Goal: Information Seeking & Learning: Learn about a topic

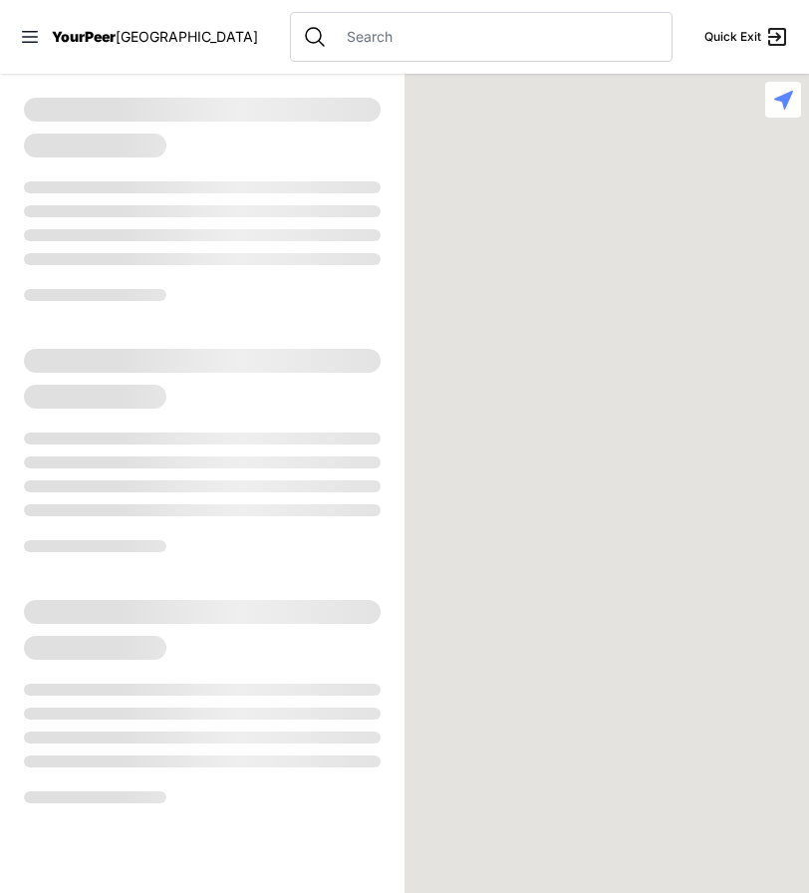
select select "recentlyUpdated"
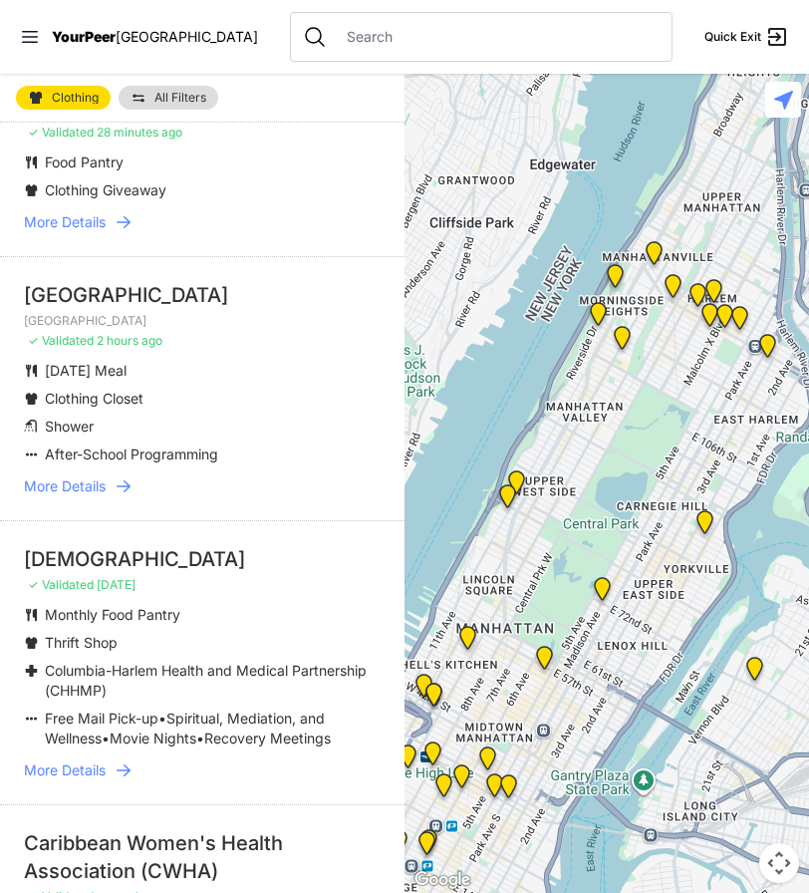
scroll to position [174, 0]
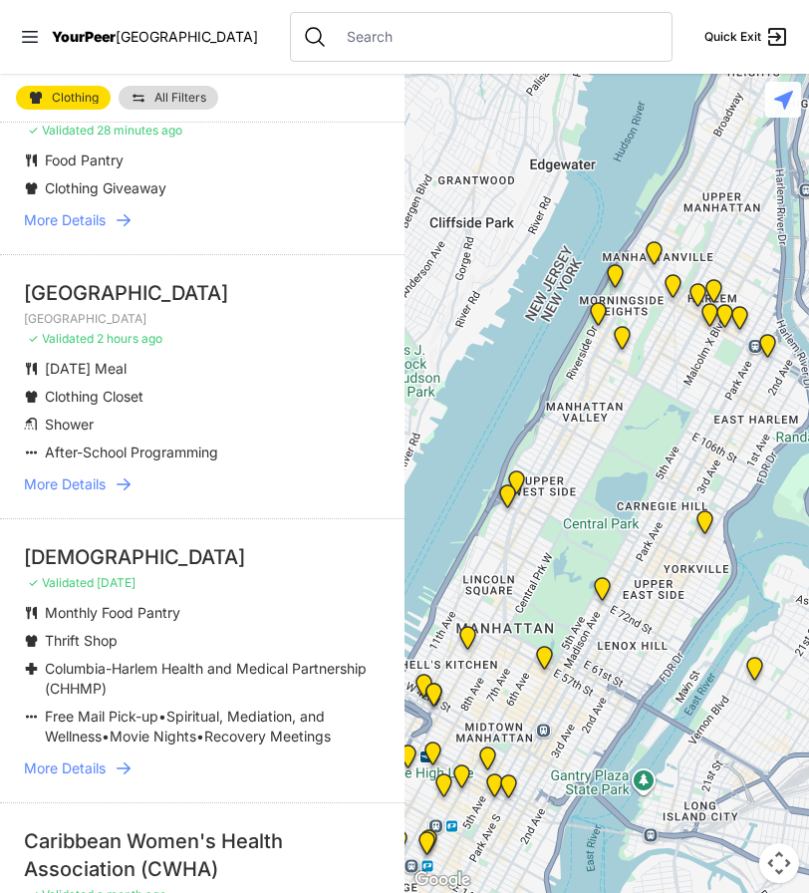
click at [68, 491] on span "More Details" at bounding box center [65, 484] width 82 height 20
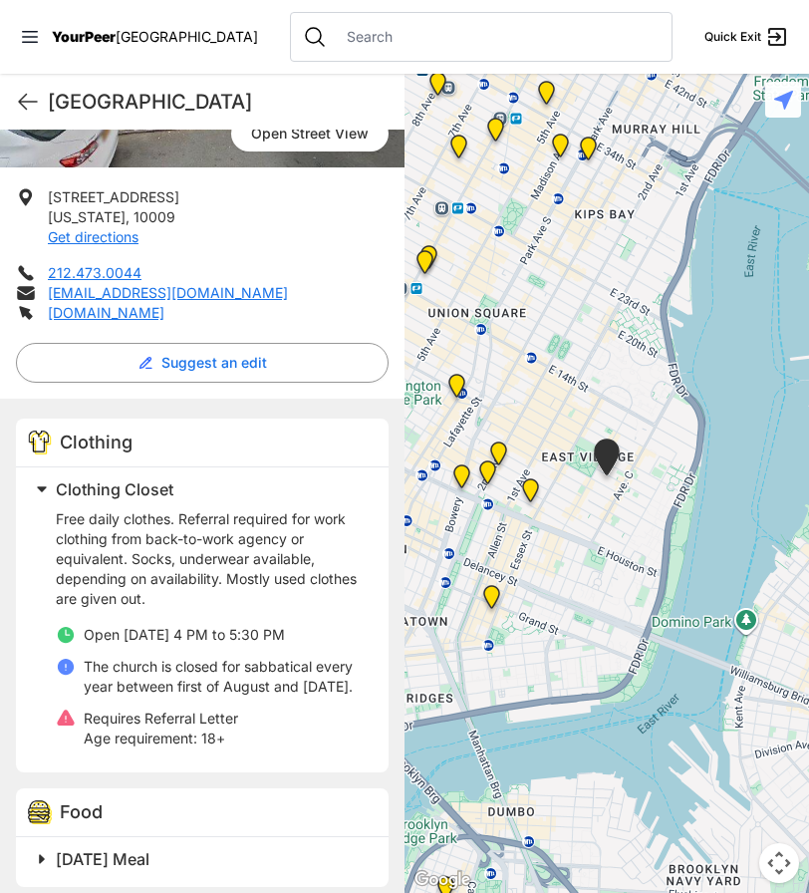
scroll to position [325, 0]
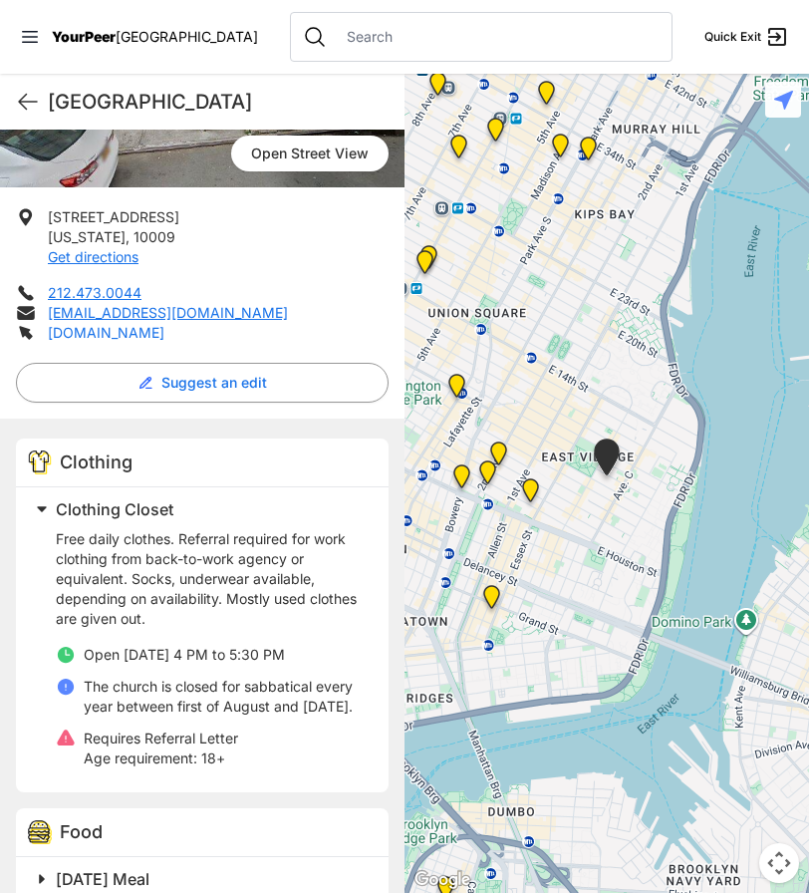
click at [137, 338] on link "[DOMAIN_NAME]" at bounding box center [106, 332] width 117 height 17
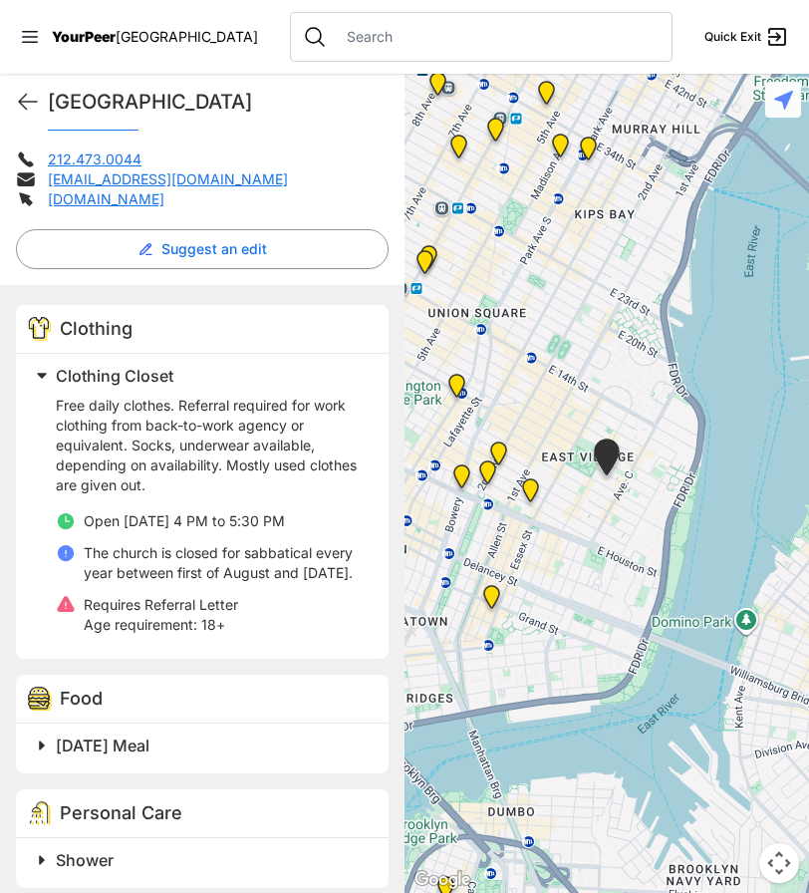
scroll to position [462, 0]
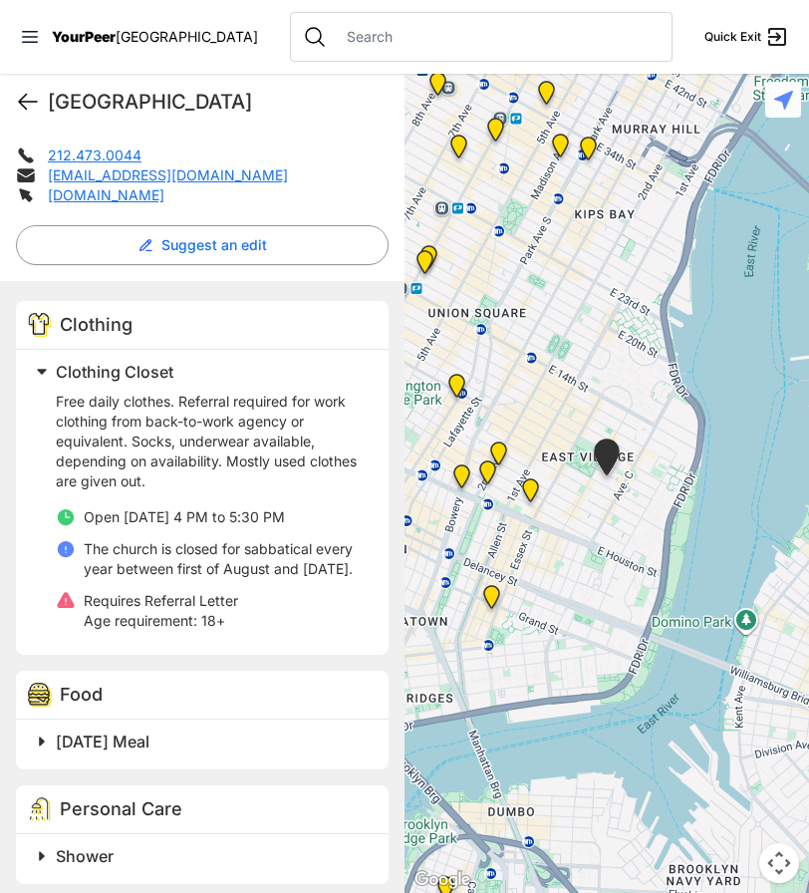
click at [24, 93] on icon at bounding box center [28, 102] width 24 height 24
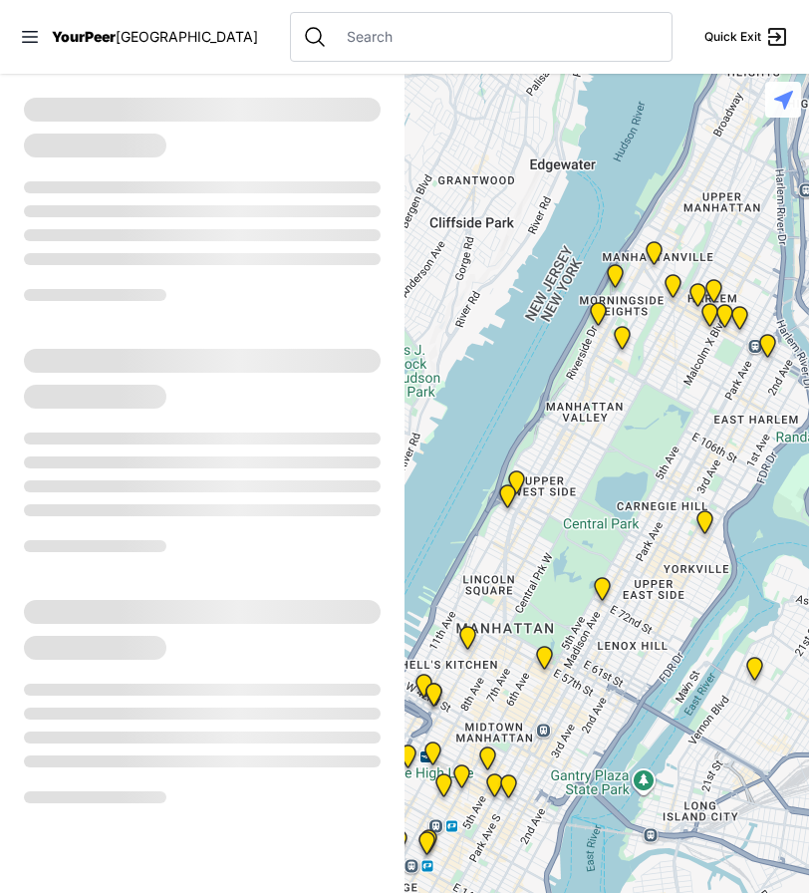
select select "recentlyUpdated"
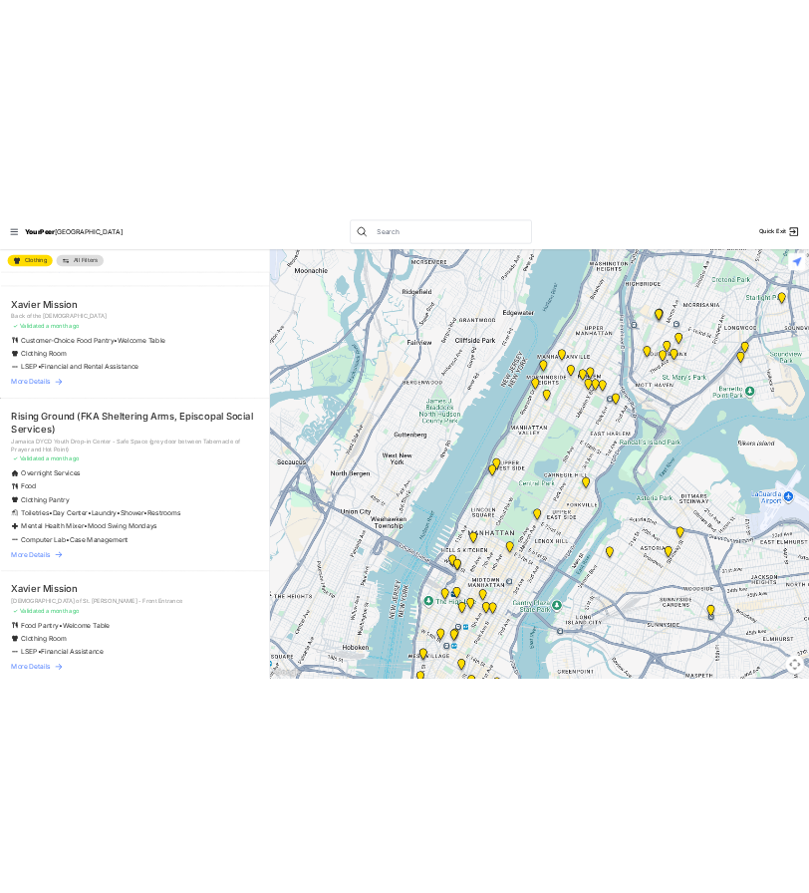
scroll to position [1098, 0]
